Goal: Transaction & Acquisition: Purchase product/service

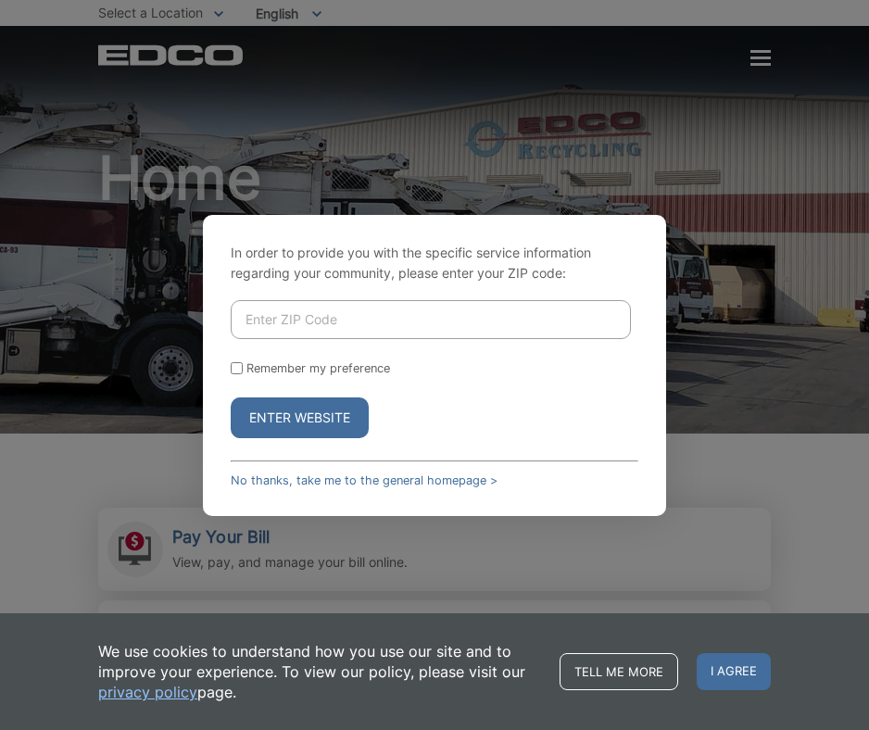
click at [362, 324] on input "Enter ZIP Code" at bounding box center [431, 319] width 400 height 39
type input "92020"
click at [238, 371] on input "Remember my preference" at bounding box center [237, 368] width 12 height 12
checkbox input "true"
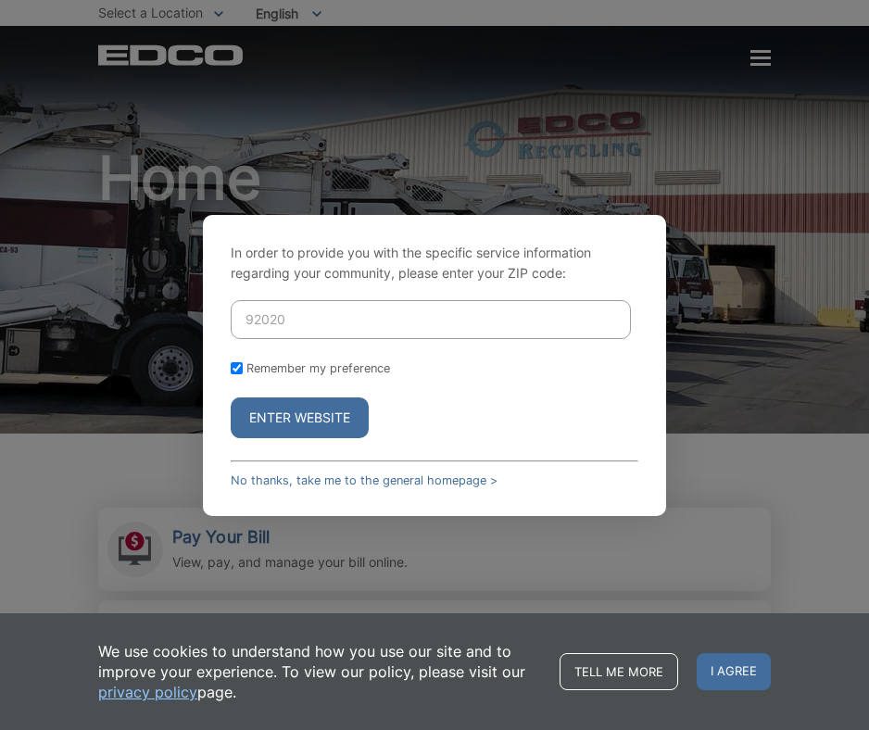
click at [250, 409] on button "Enter Website" at bounding box center [300, 417] width 138 height 41
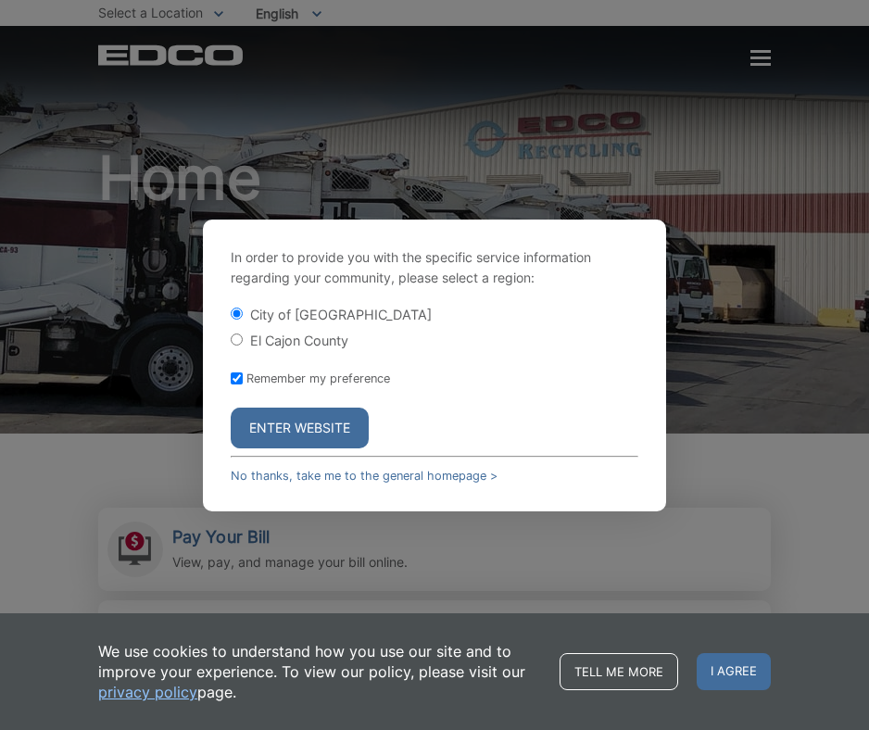
click at [263, 431] on button "Enter Website" at bounding box center [300, 428] width 138 height 41
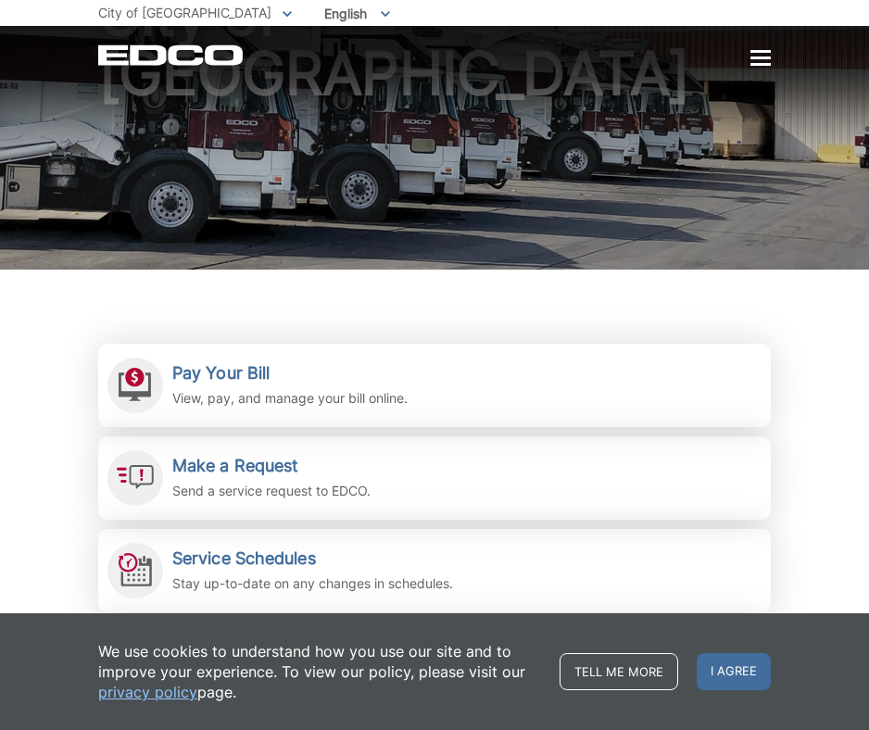
scroll to position [170, 0]
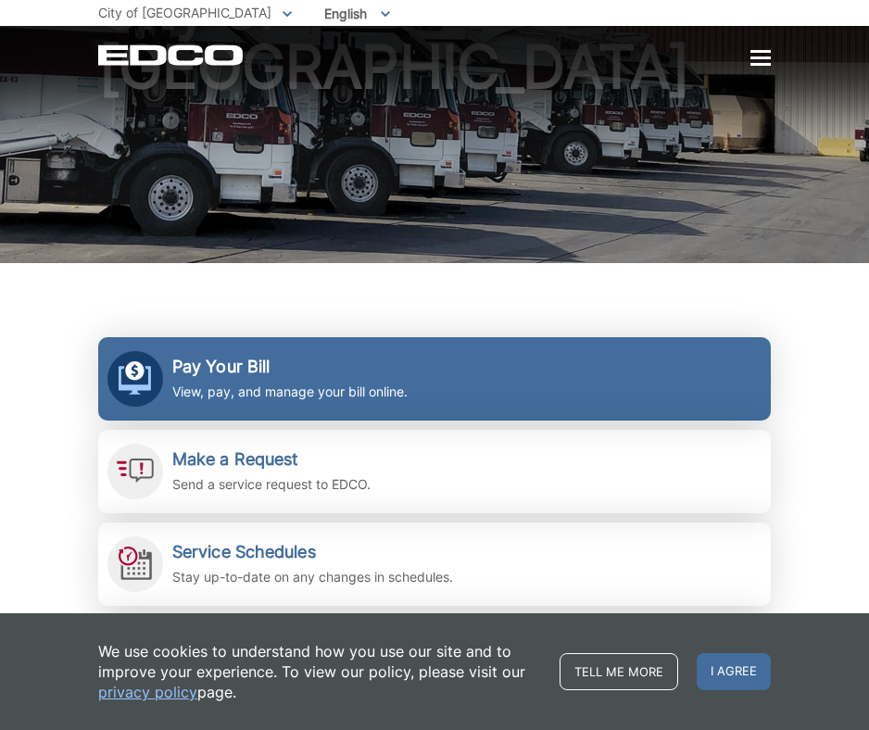
click at [263, 375] on h2 "Pay Your Bill" at bounding box center [289, 367] width 235 height 20
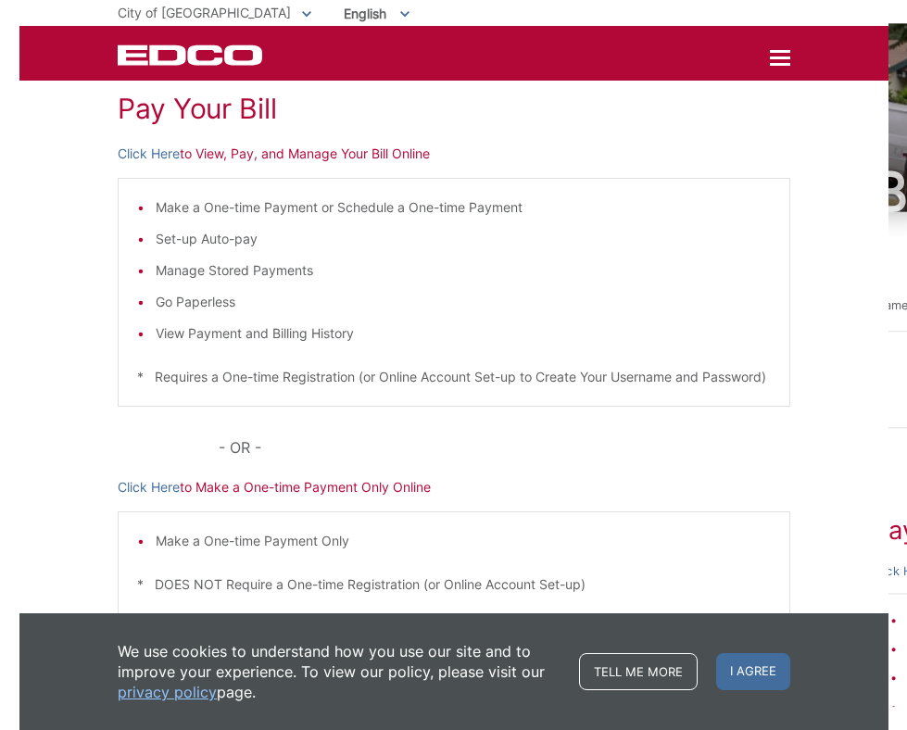
scroll to position [161, 0]
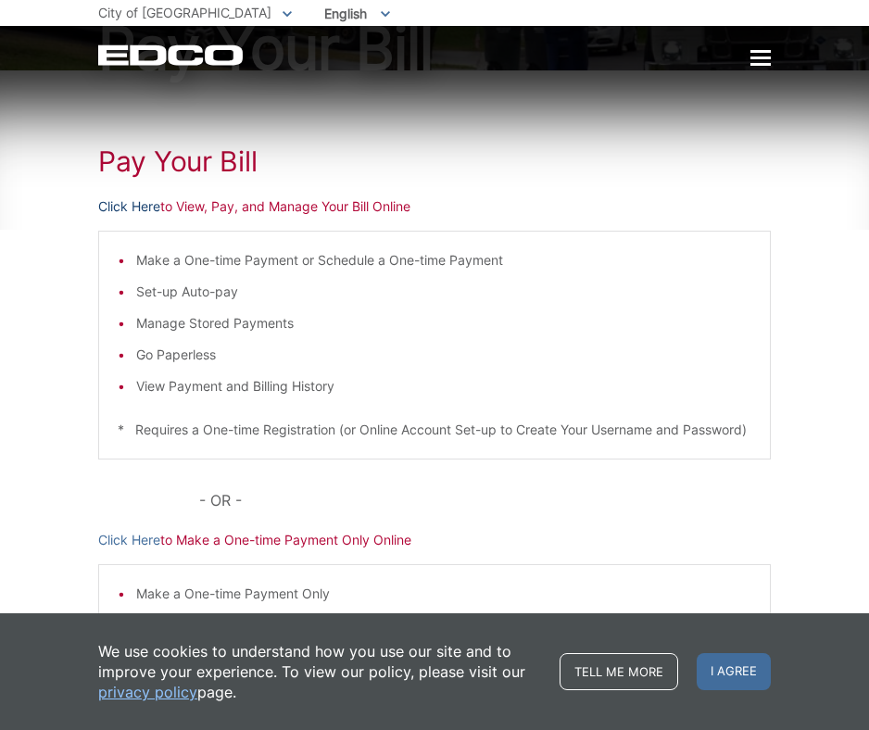
click at [141, 205] on link "Click Here" at bounding box center [129, 206] width 62 height 20
